Goal: Information Seeking & Learning: Learn about a topic

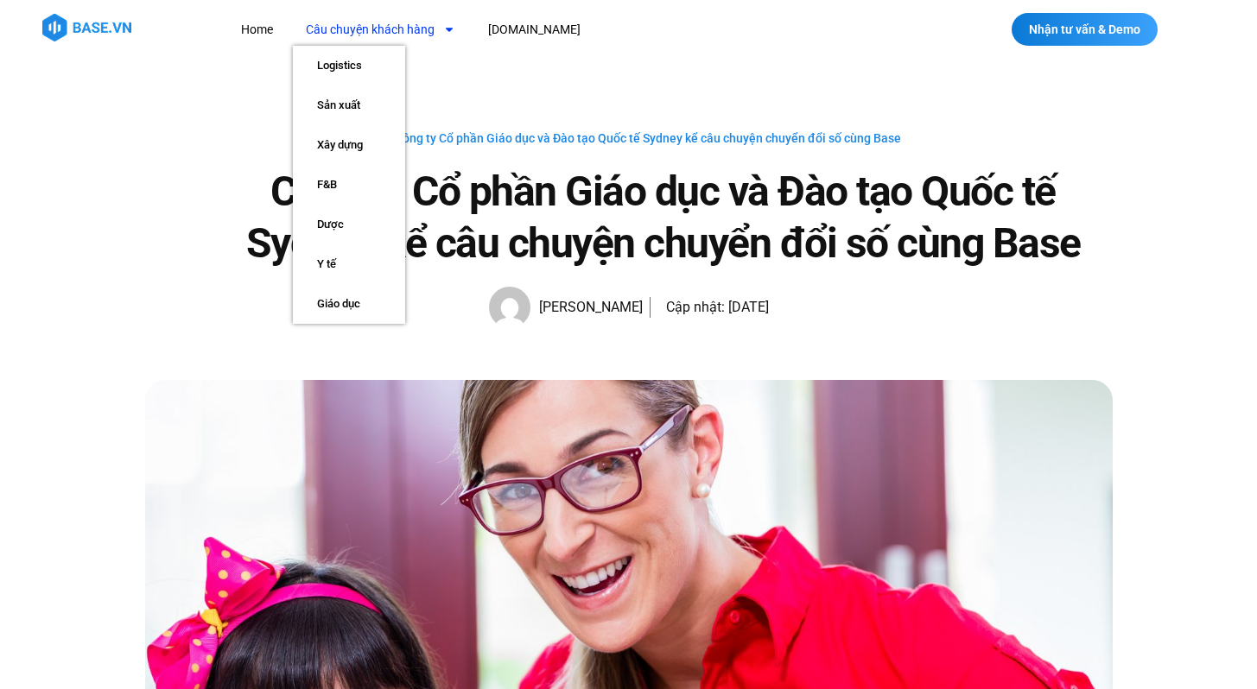
click at [314, 35] on link "Câu chuyện khách hàng" at bounding box center [380, 30] width 175 height 32
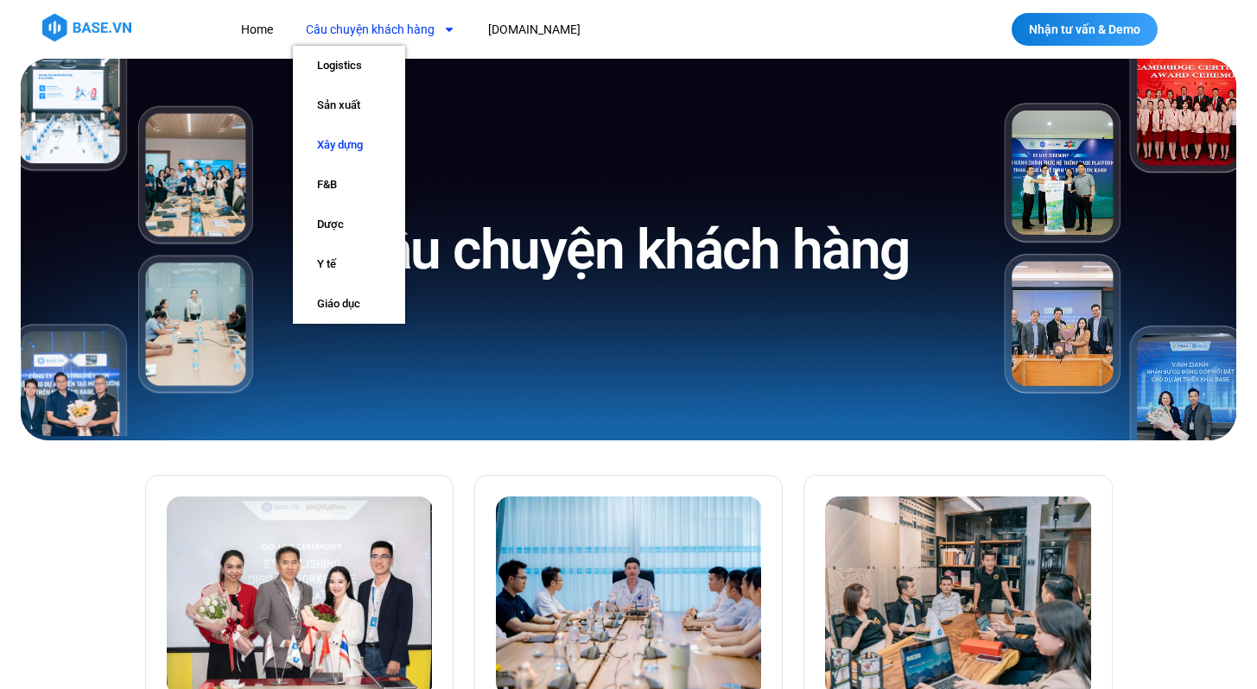
click at [345, 141] on link "Xây dựng" at bounding box center [349, 145] width 112 height 40
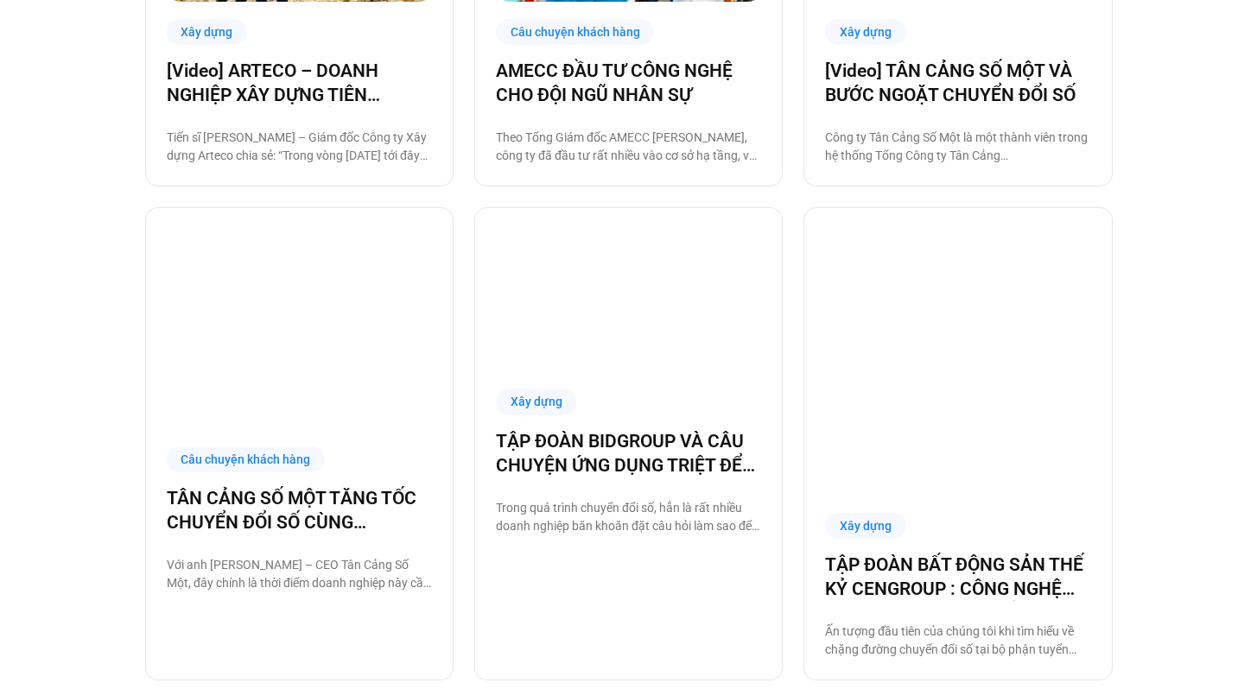
scroll to position [1633, 0]
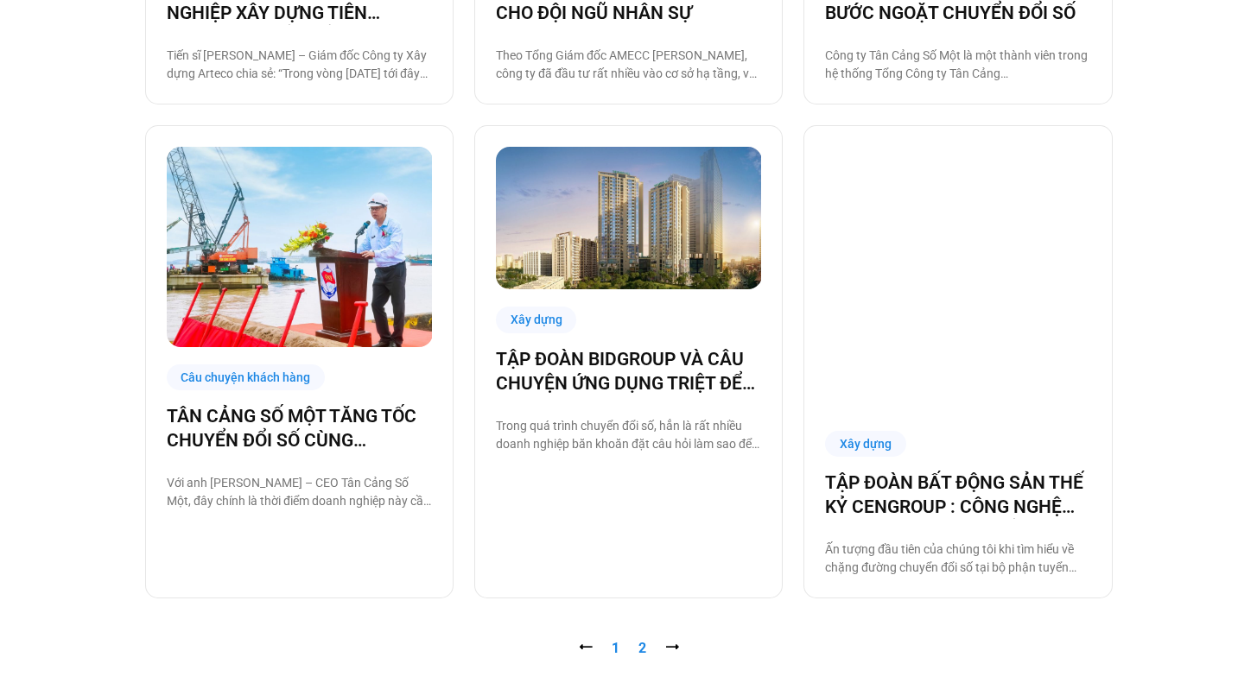
click at [643, 640] on link "Trang 2" at bounding box center [642, 648] width 8 height 16
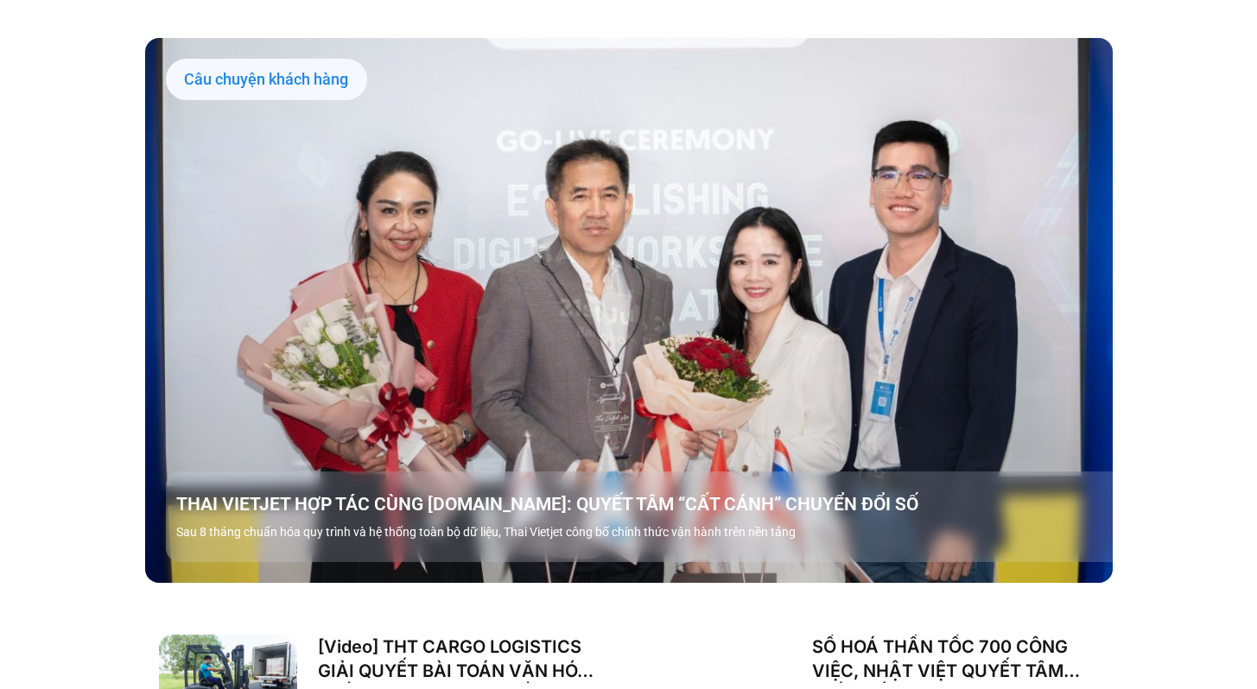
scroll to position [1956, 0]
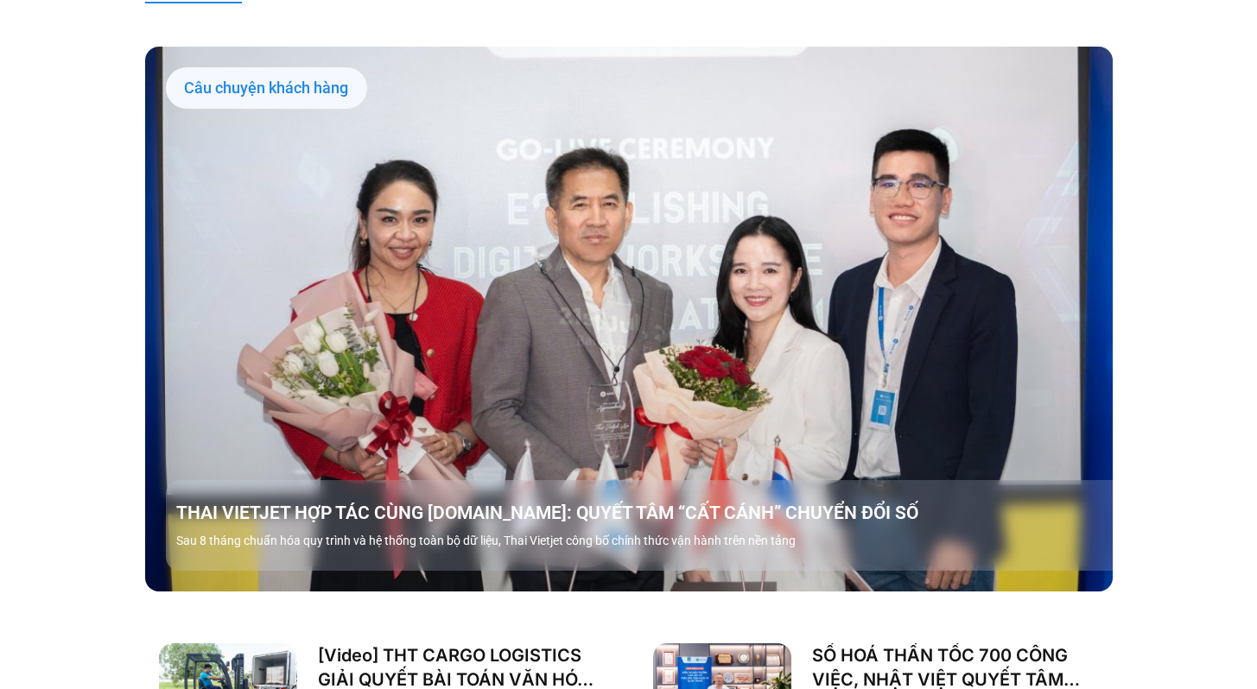
click at [776, 346] on link "Các tab. Mở mục bằng phím Enter hoặc Space, đóng bằng phím Esc và di chuyển bằn…" at bounding box center [628, 319] width 967 height 544
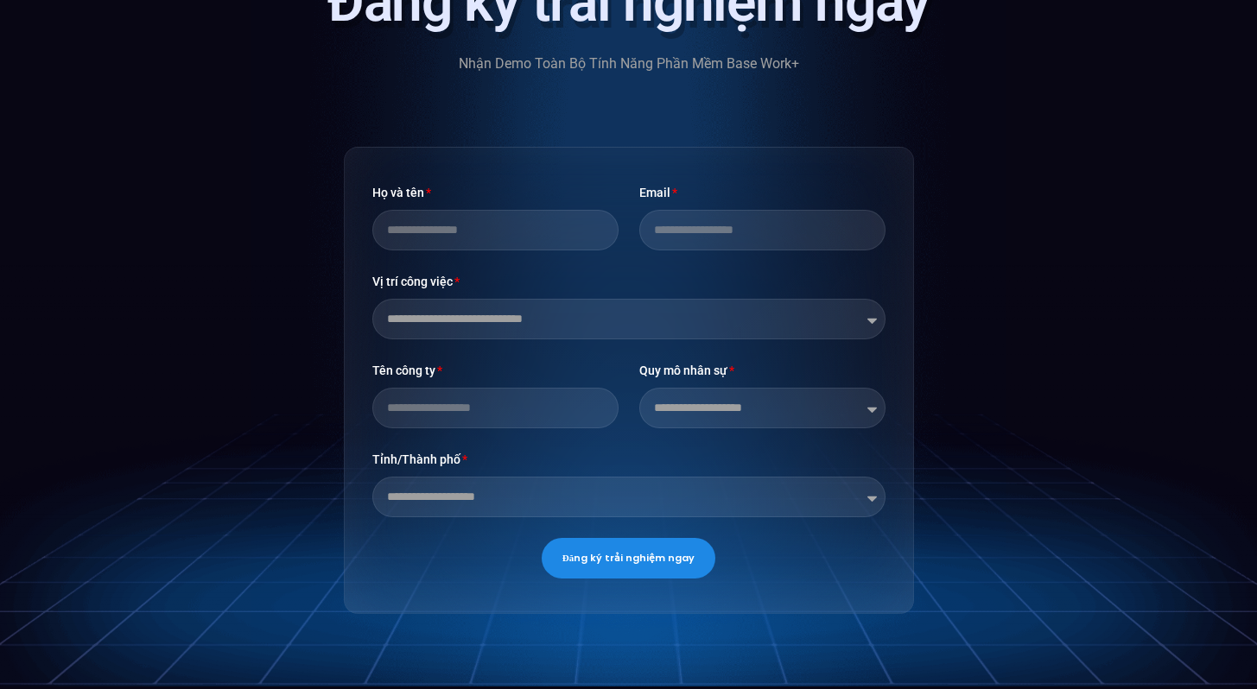
scroll to position [5341, 0]
